Goal: Find contact information: Find contact information

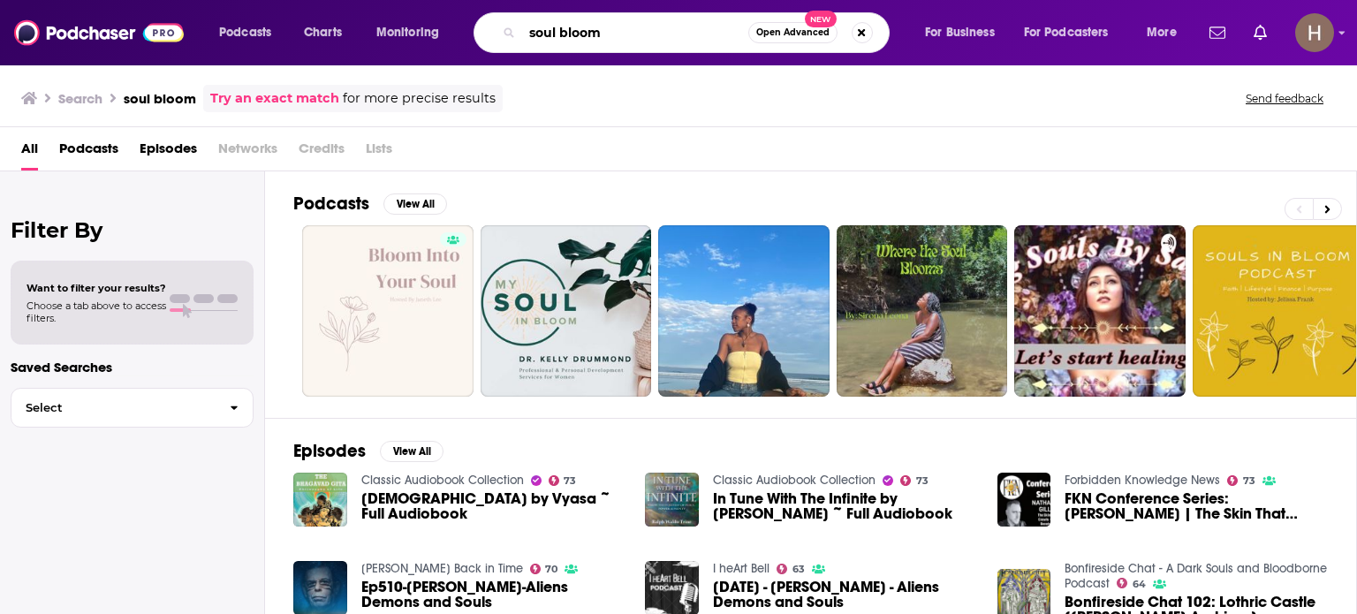
drag, startPoint x: 588, startPoint y: 36, endPoint x: 488, endPoint y: 36, distance: 99.8
click at [490, 36] on div "soul bloom Open Advanced New" at bounding box center [682, 32] width 416 height 41
type input "[PERSON_NAME]"
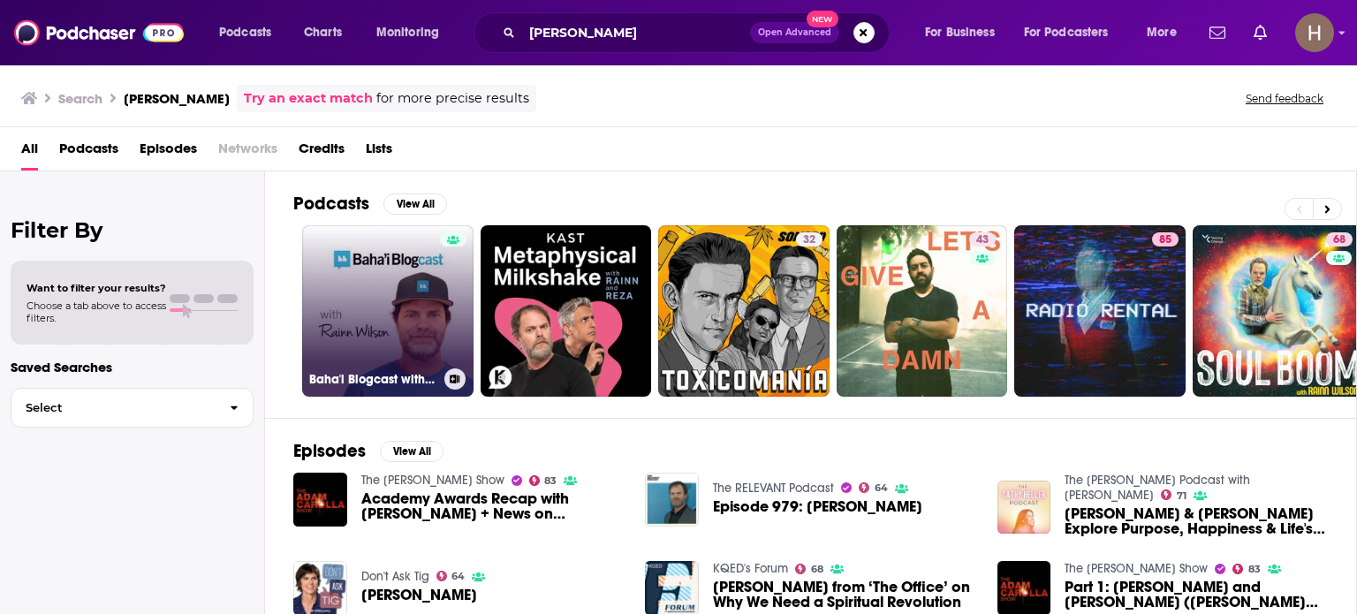
click at [353, 300] on link "Baha'i Blogcast with [PERSON_NAME]" at bounding box center [387, 310] width 171 height 171
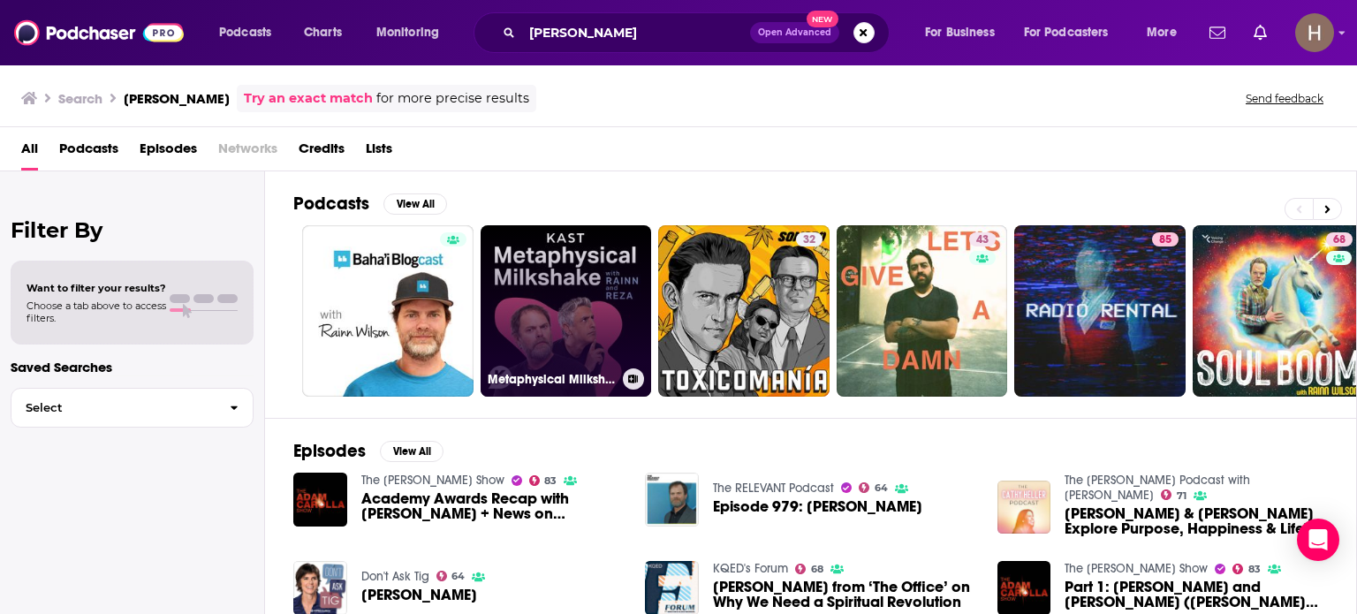
click at [555, 271] on link "Metaphysical Milkshake with [PERSON_NAME] & [PERSON_NAME]" at bounding box center [566, 310] width 171 height 171
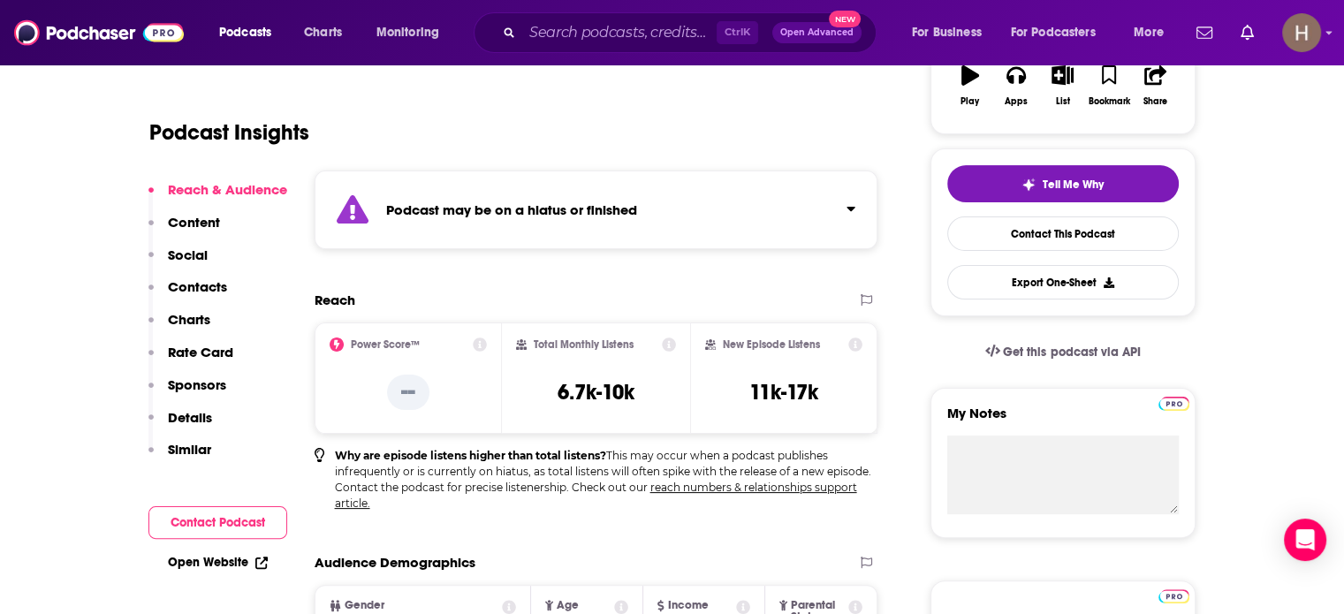
scroll to position [353, 0]
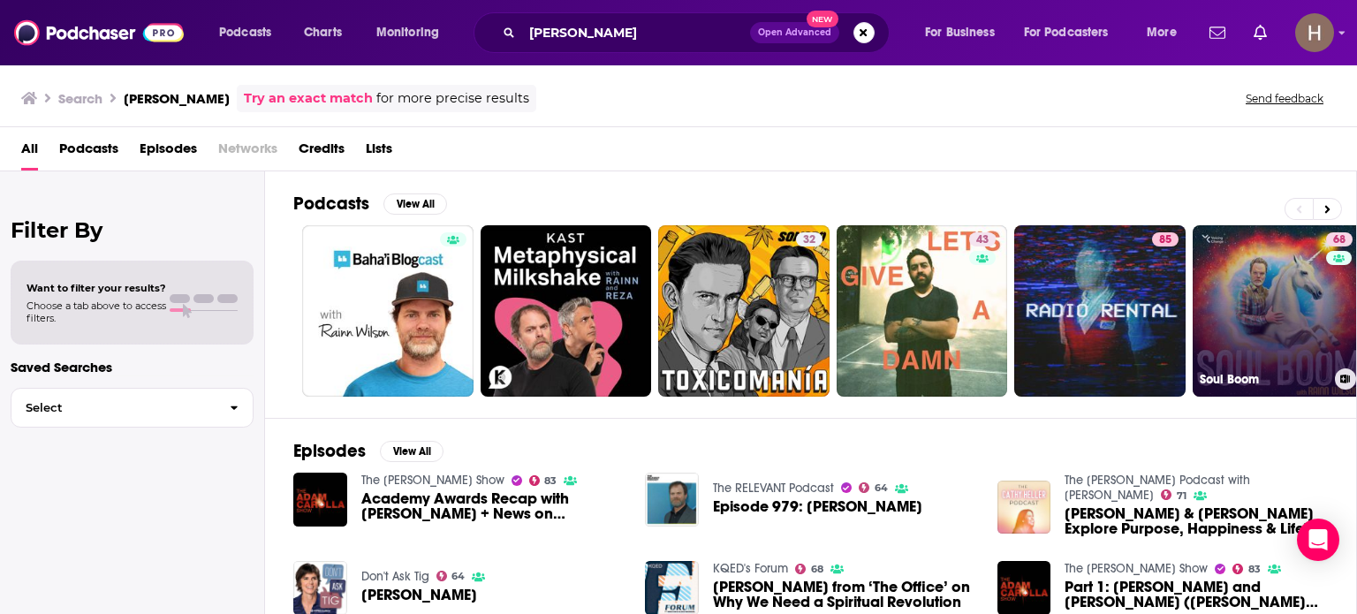
click at [1281, 277] on link "68 Soul Boom" at bounding box center [1278, 310] width 171 height 171
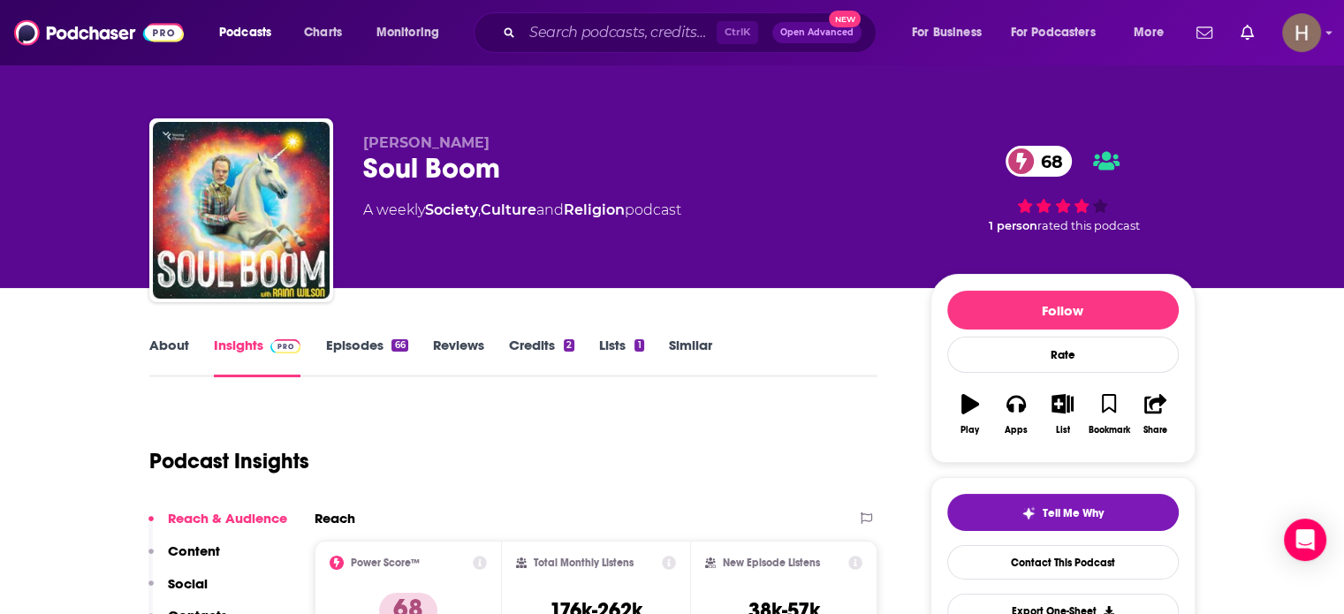
click at [365, 347] on link "Episodes 66" at bounding box center [366, 357] width 82 height 41
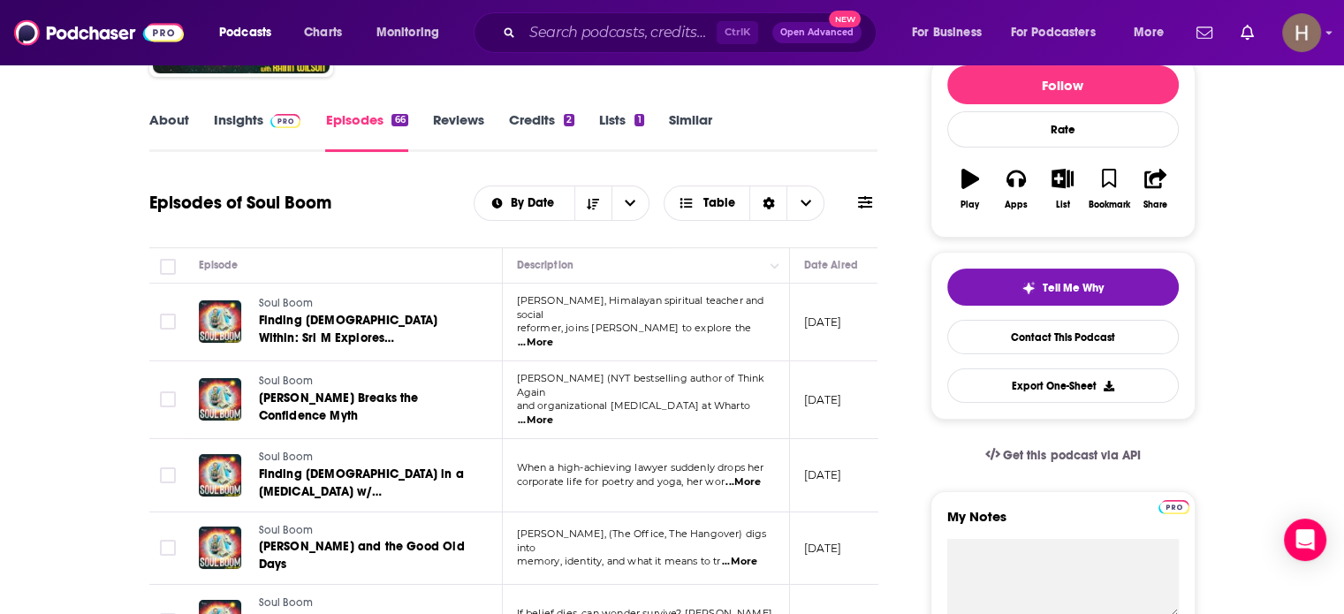
scroll to position [265, 0]
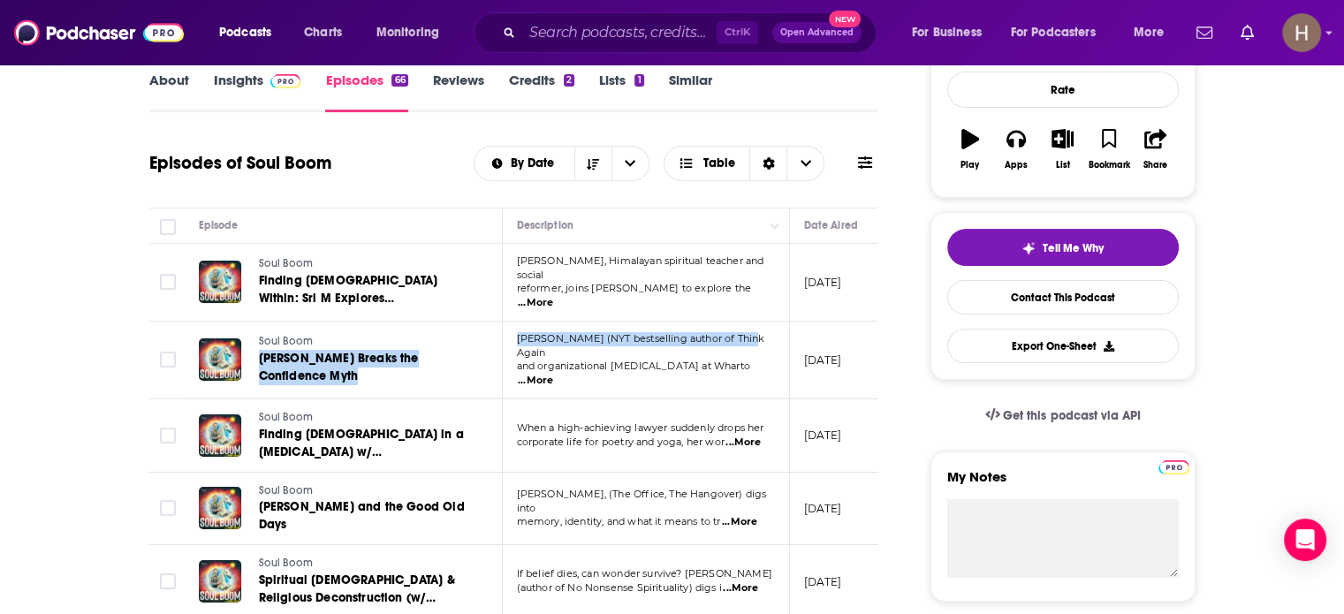
drag, startPoint x: 662, startPoint y: 322, endPoint x: 509, endPoint y: 314, distance: 153.1
click at [490, 322] on tr "Soul Boom [PERSON_NAME] Breaks the Confidence Myth [PERSON_NAME] (NYT bestselli…" at bounding box center [764, 361] width 1230 height 78
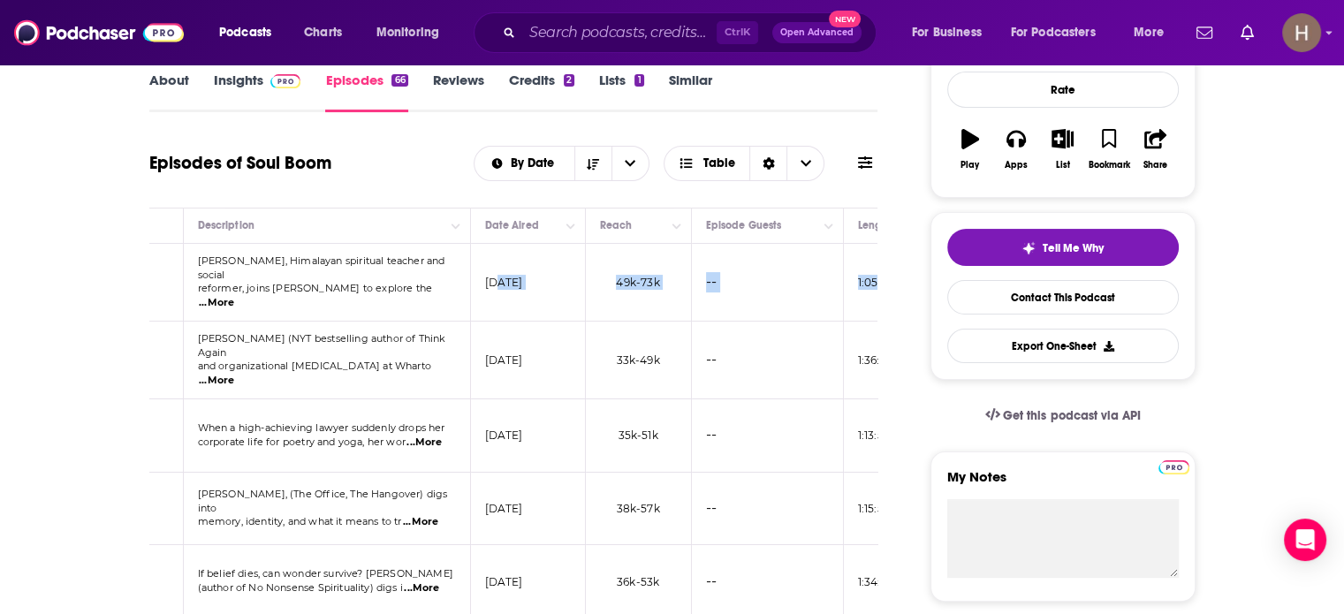
scroll to position [0, 502]
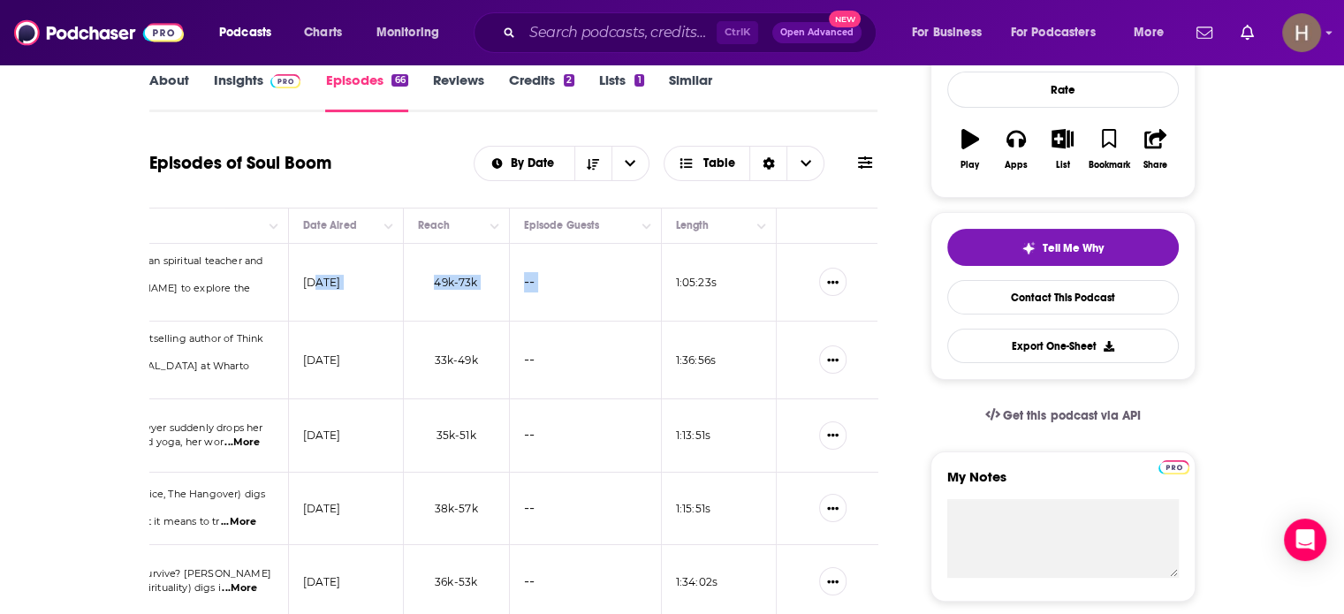
drag, startPoint x: 875, startPoint y: 266, endPoint x: 667, endPoint y: 277, distance: 208.0
click at [667, 277] on tr "Soul Boom Finding [DEMOGRAPHIC_DATA] Within: [PERSON_NAME] Explores Consciousne…" at bounding box center [263, 283] width 1230 height 78
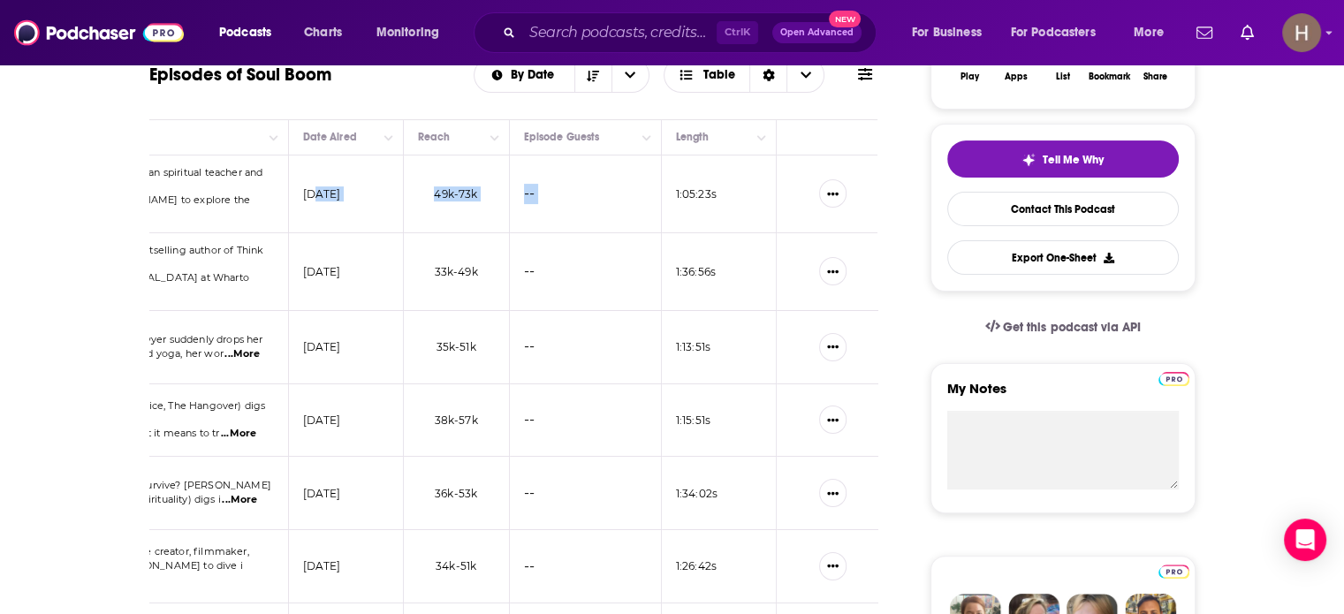
scroll to position [0, 0]
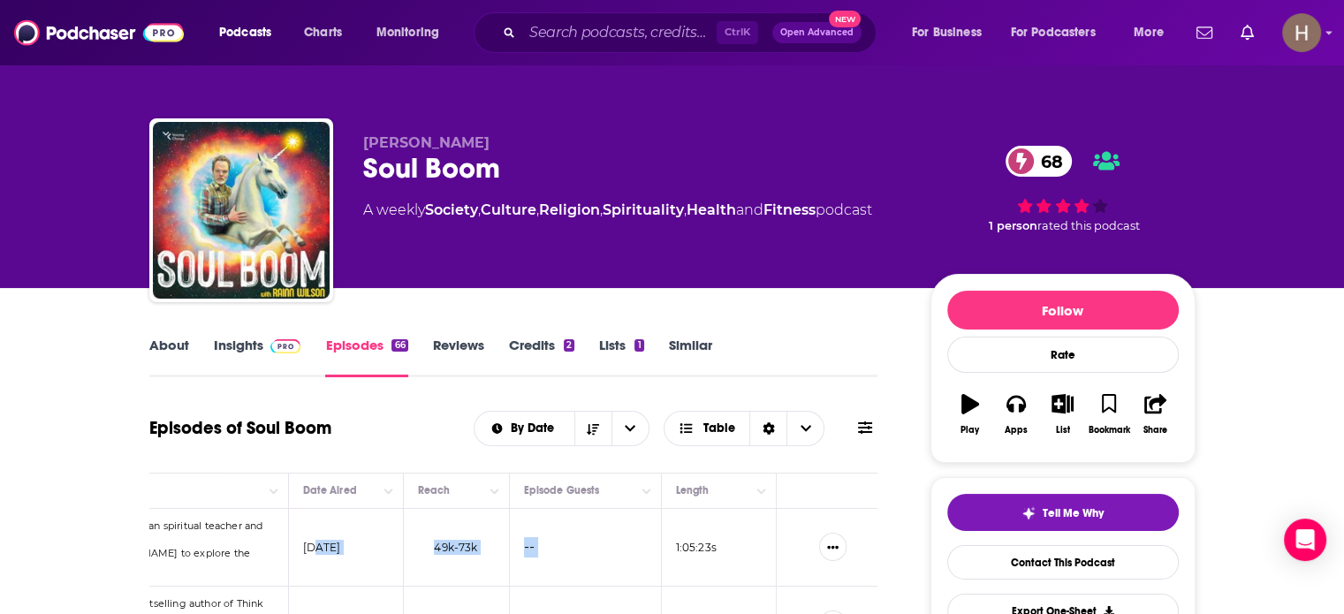
click at [168, 349] on link "About" at bounding box center [169, 357] width 40 height 41
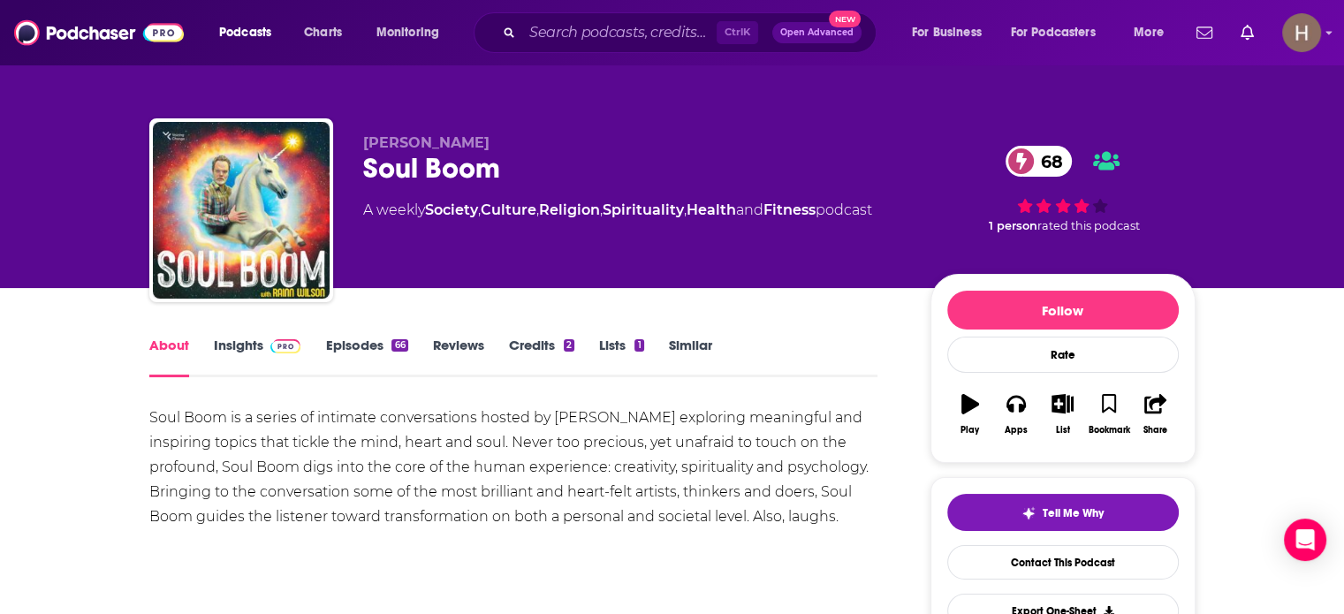
click at [237, 352] on link "Insights" at bounding box center [257, 357] width 87 height 41
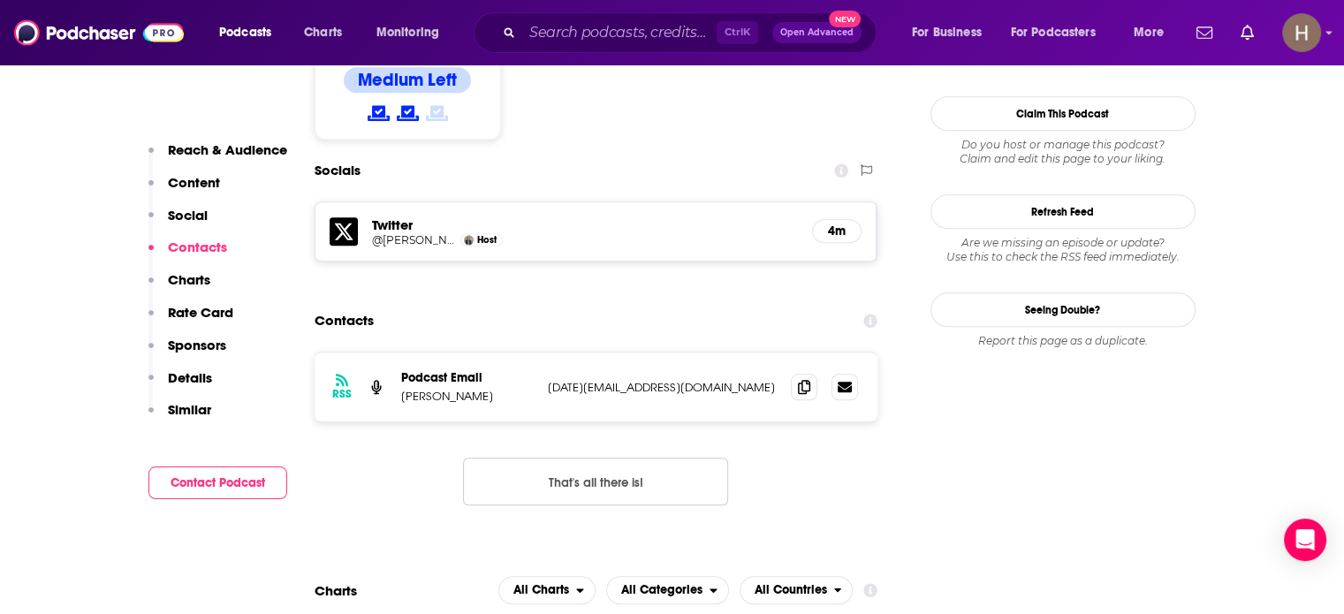
scroll to position [1502, 0]
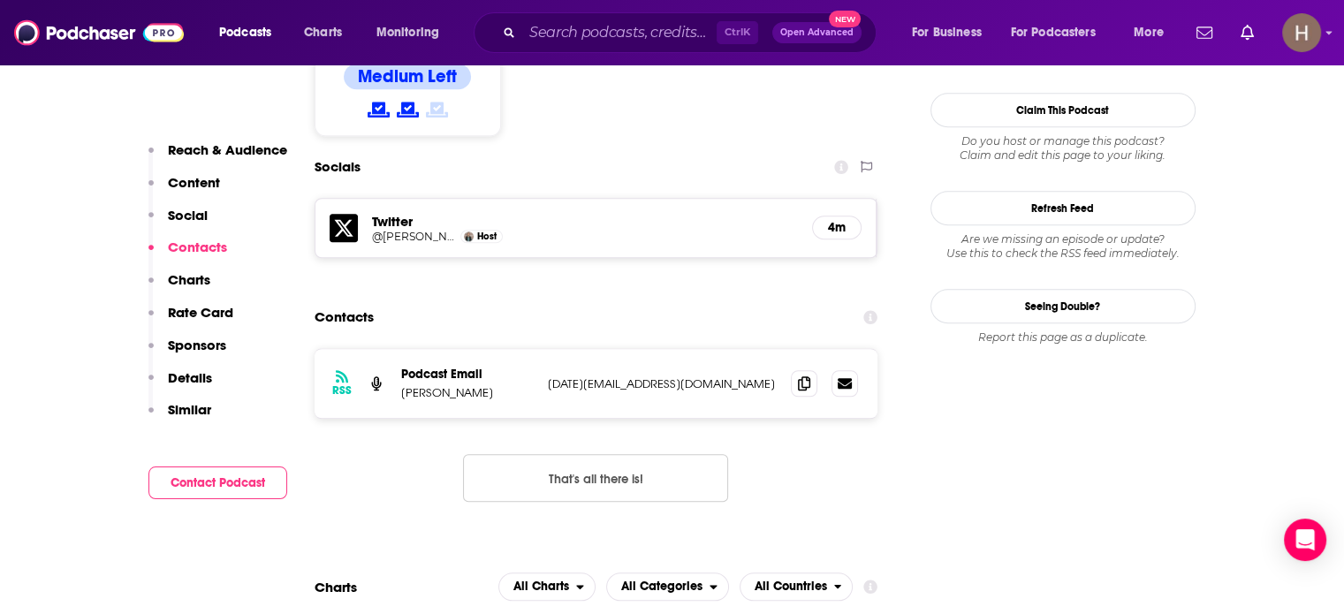
click at [649, 376] on p "[DATE][EMAIL_ADDRESS][DOMAIN_NAME]" at bounding box center [663, 383] width 230 height 15
copy div "[DATE][EMAIL_ADDRESS][DOMAIN_NAME] [DATE][EMAIL_ADDRESS][DOMAIN_NAME]"
